Goal: Task Accomplishment & Management: Manage account settings

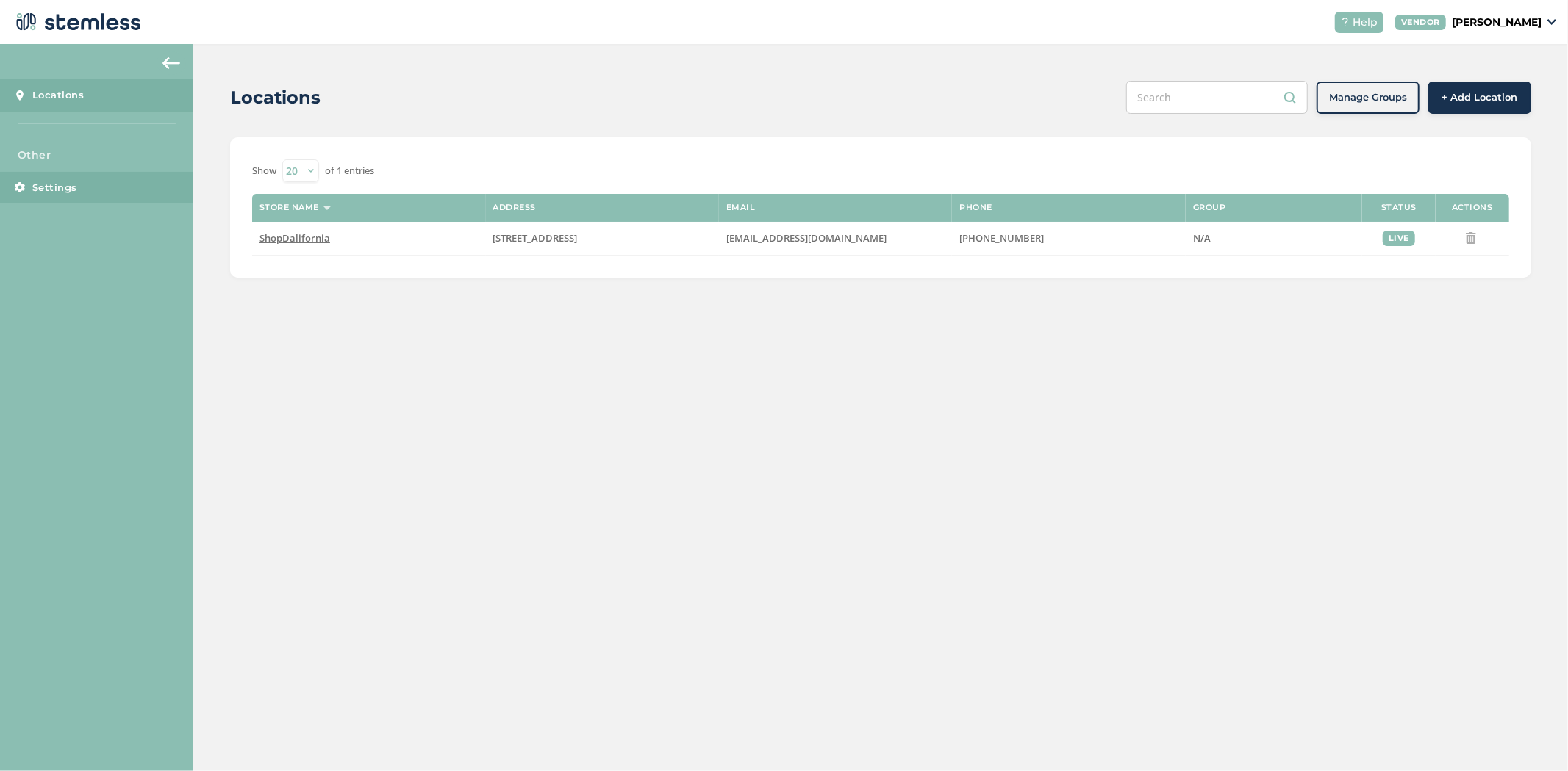
click at [82, 187] on link "Settings" at bounding box center [96, 188] width 193 height 33
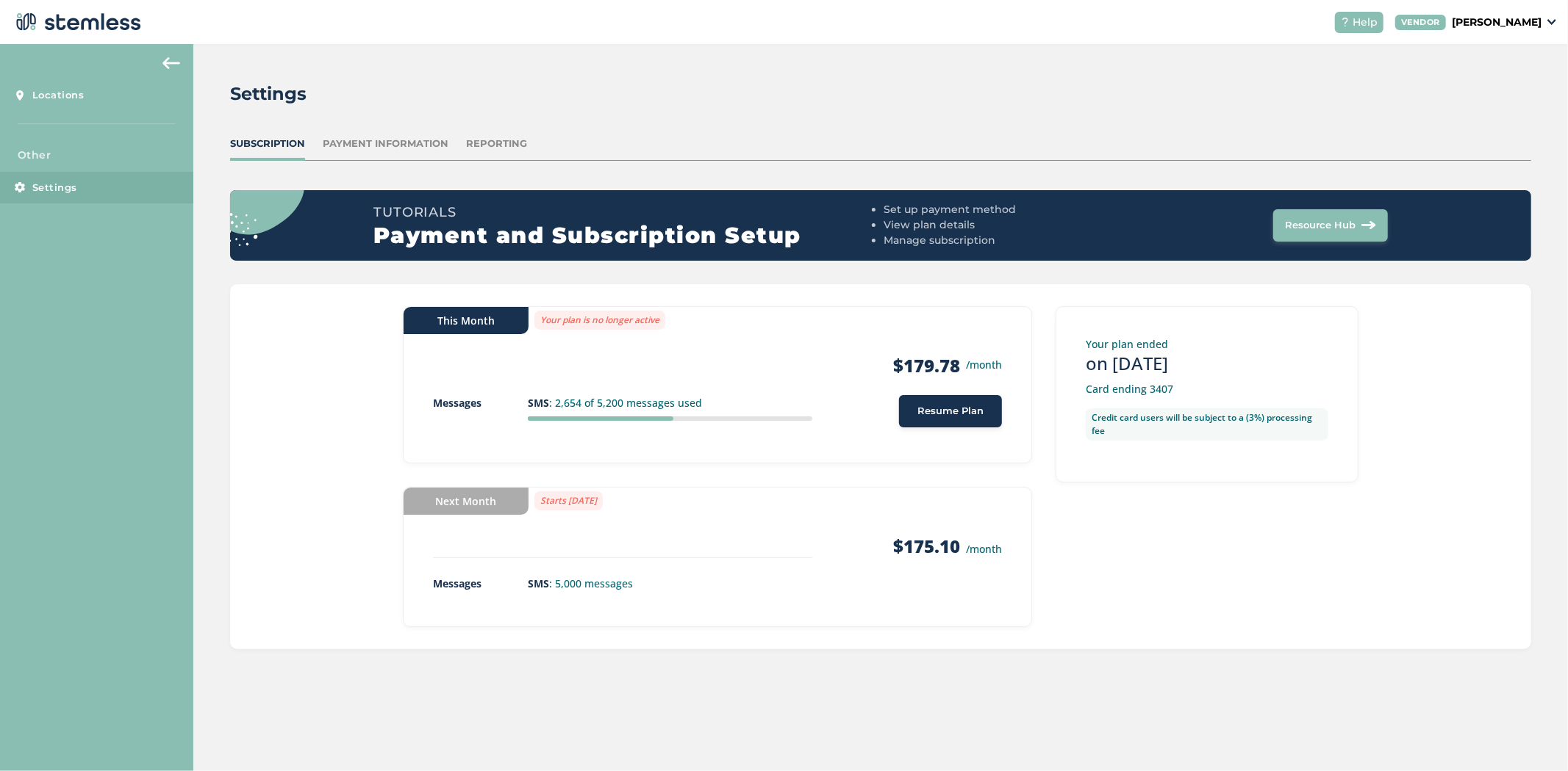
click at [1496, 25] on p "[PERSON_NAME]" at bounding box center [1497, 22] width 90 height 15
click at [480, 137] on div "Reporting" at bounding box center [496, 143] width 61 height 14
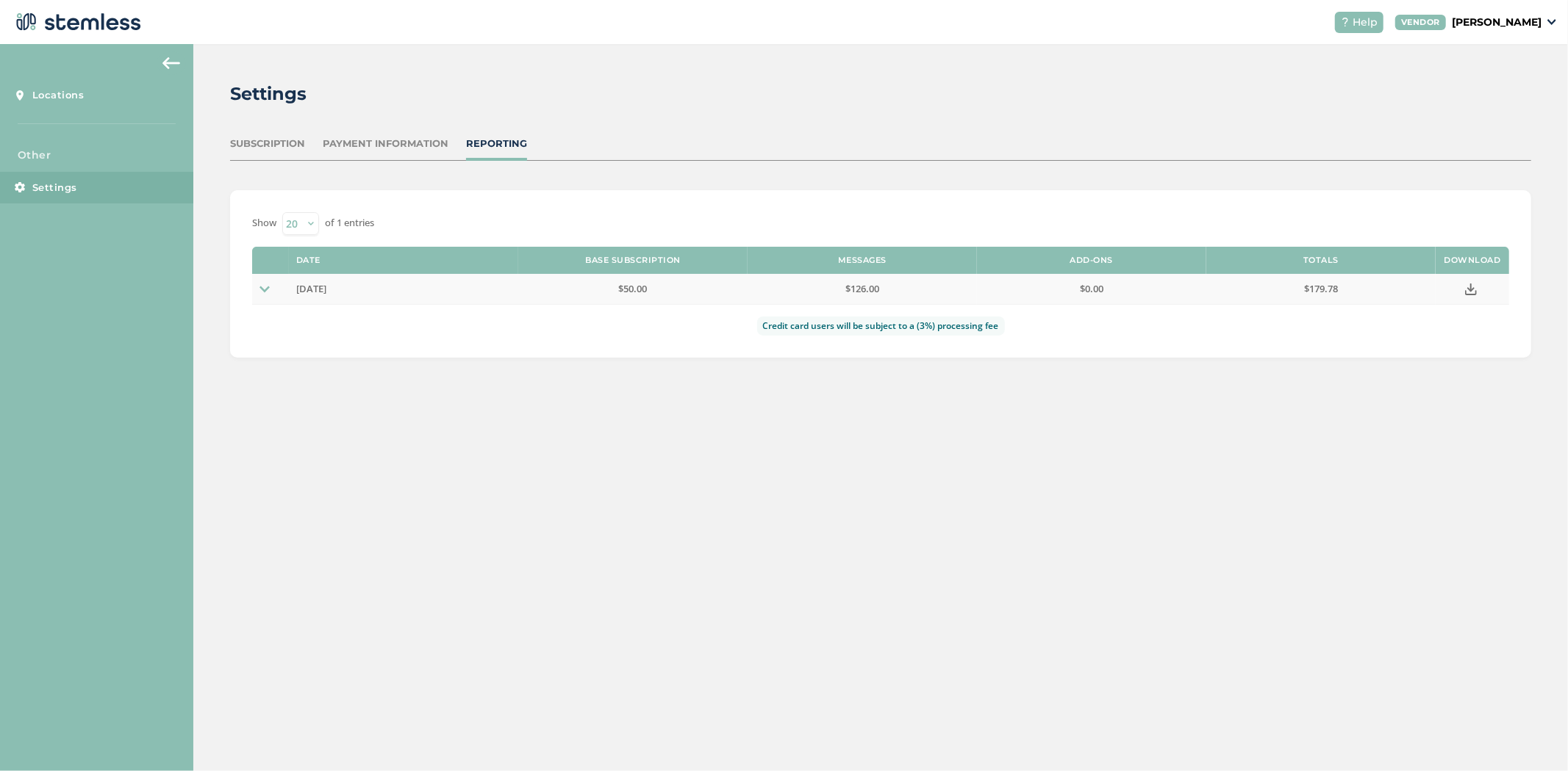
click at [326, 291] on span "[DATE]" at bounding box center [311, 288] width 30 height 13
click at [1472, 287] on icon at bounding box center [1471, 290] width 12 height 12
click at [104, 91] on link "Locations" at bounding box center [96, 96] width 193 height 33
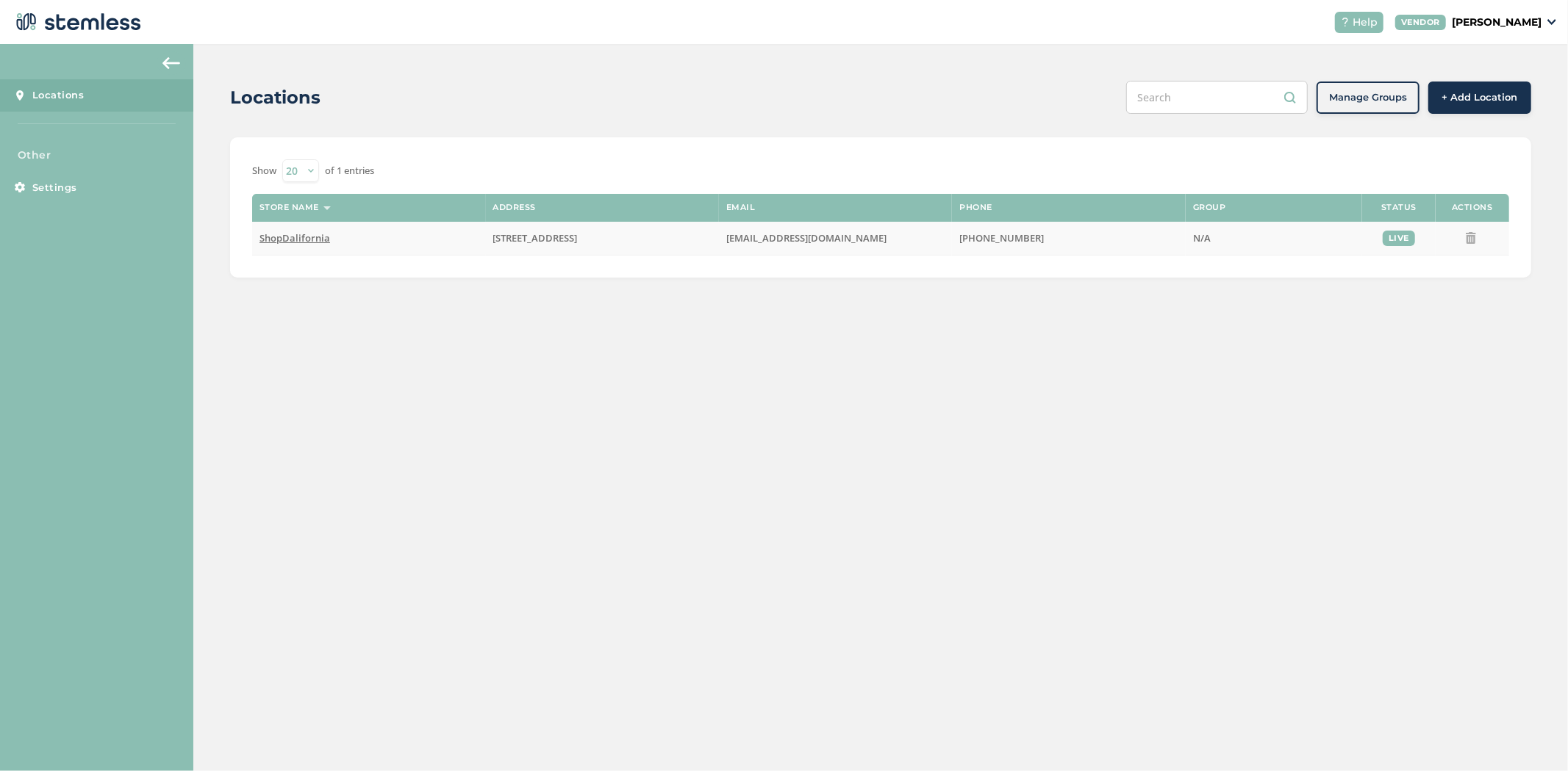
drag, startPoint x: 853, startPoint y: 237, endPoint x: 711, endPoint y: 247, distance: 142.4
click at [711, 247] on tr "ShopDalifornia [STREET_ADDRESS] [EMAIL_ADDRESS][DOMAIN_NAME] [PHONE_NUMBER] N/A…" at bounding box center [880, 239] width 1257 height 34
copy tr "[EMAIL_ADDRESS][DOMAIN_NAME]"
click at [45, 177] on link "Settings" at bounding box center [96, 188] width 193 height 33
